Goal: Check status: Check status

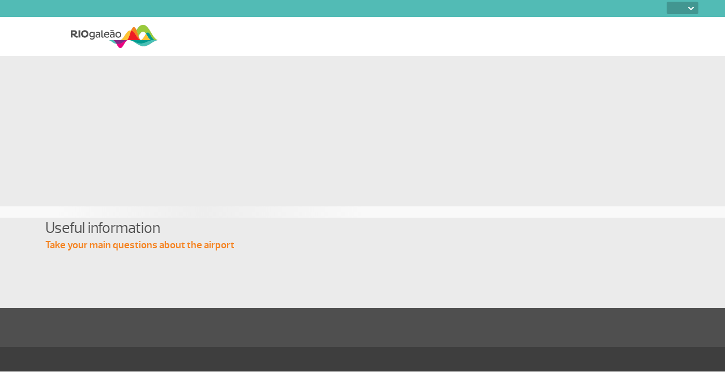
select select
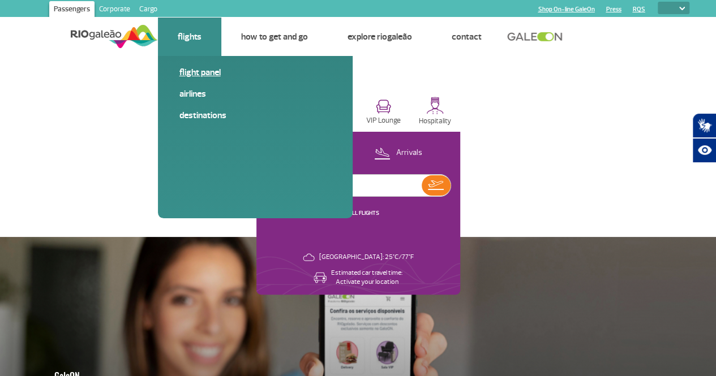
click at [195, 71] on link "Flight panel" at bounding box center [255, 72] width 152 height 12
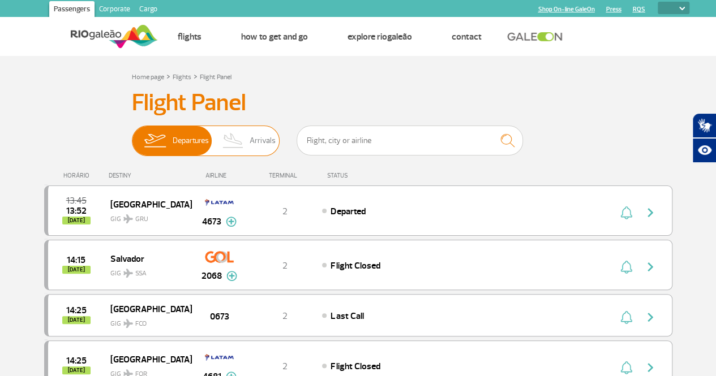
click at [170, 146] on img at bounding box center [155, 140] width 36 height 29
click at [132, 135] on input "Departures Arrivals" at bounding box center [132, 135] width 0 height 0
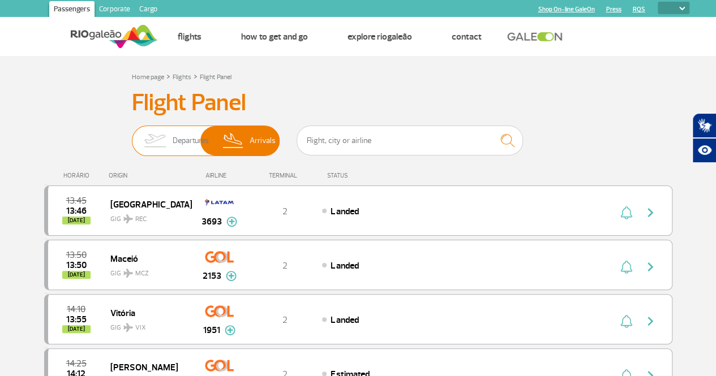
click at [241, 142] on img at bounding box center [233, 140] width 33 height 29
click at [132, 135] on input "Departures Arrivals" at bounding box center [132, 135] width 0 height 0
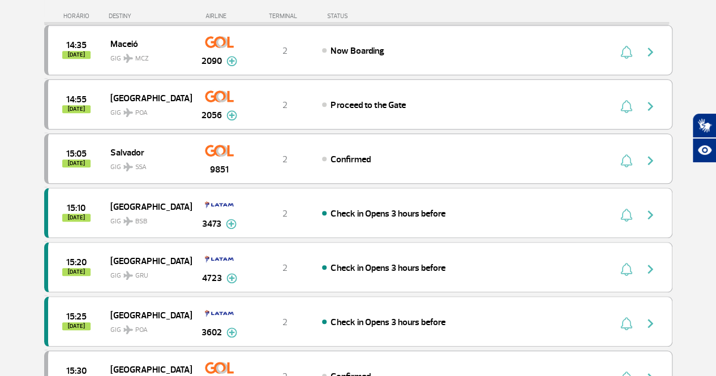
scroll to position [396, 0]
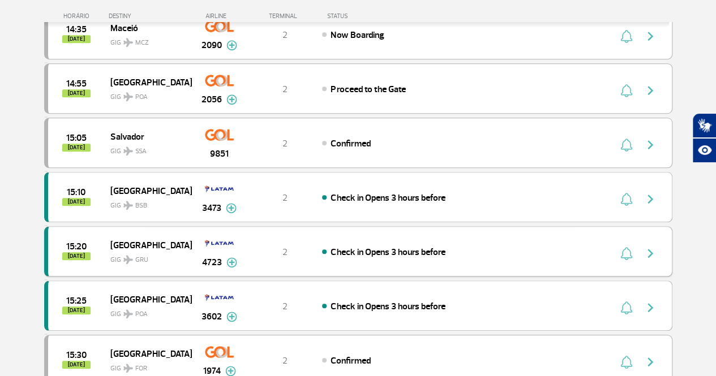
click at [650, 249] on img "button" at bounding box center [651, 254] width 14 height 14
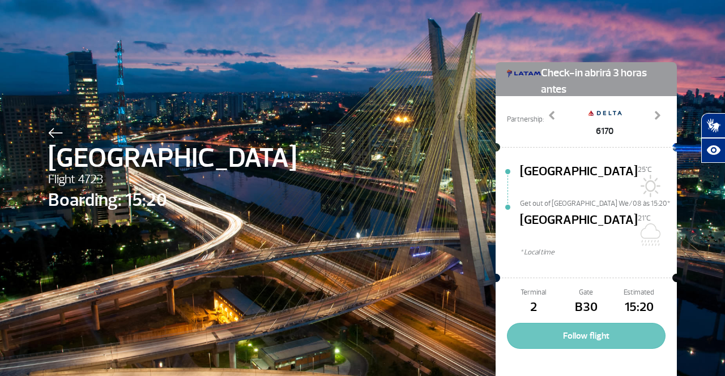
click at [577, 323] on button "Follow flight" at bounding box center [586, 336] width 159 height 26
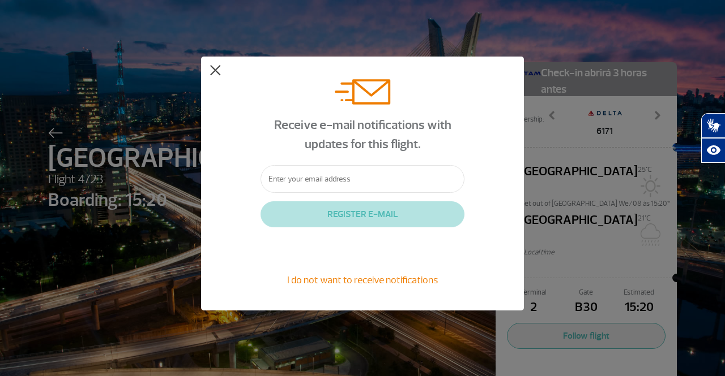
click at [210, 69] on button at bounding box center [214, 70] width 11 height 11
